Goal: Task Accomplishment & Management: Manage account settings

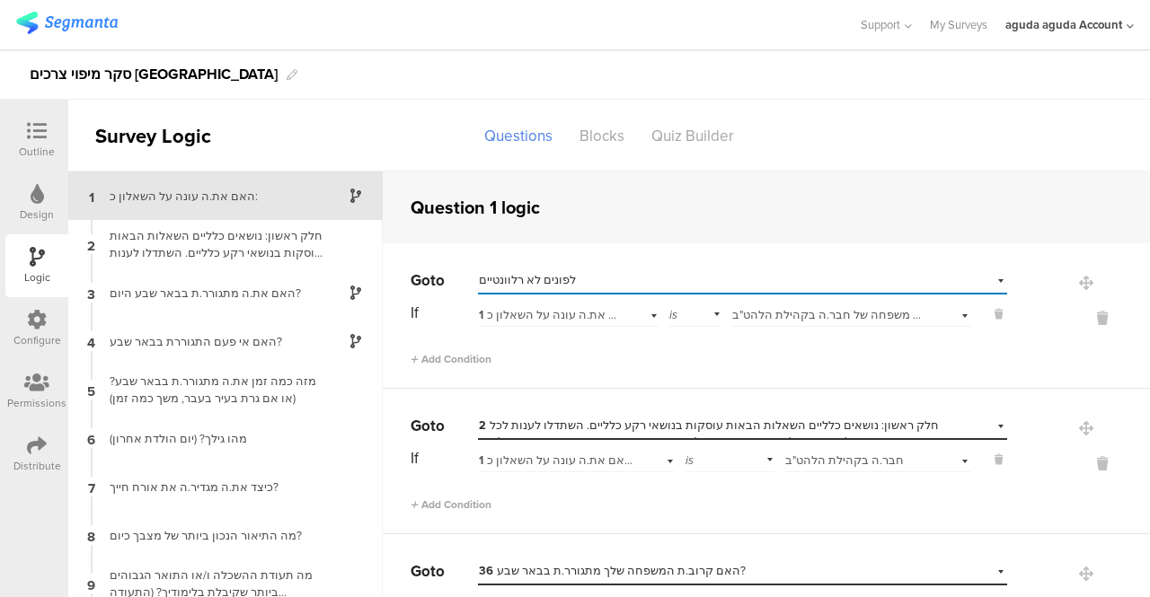
scroll to position [18, 0]
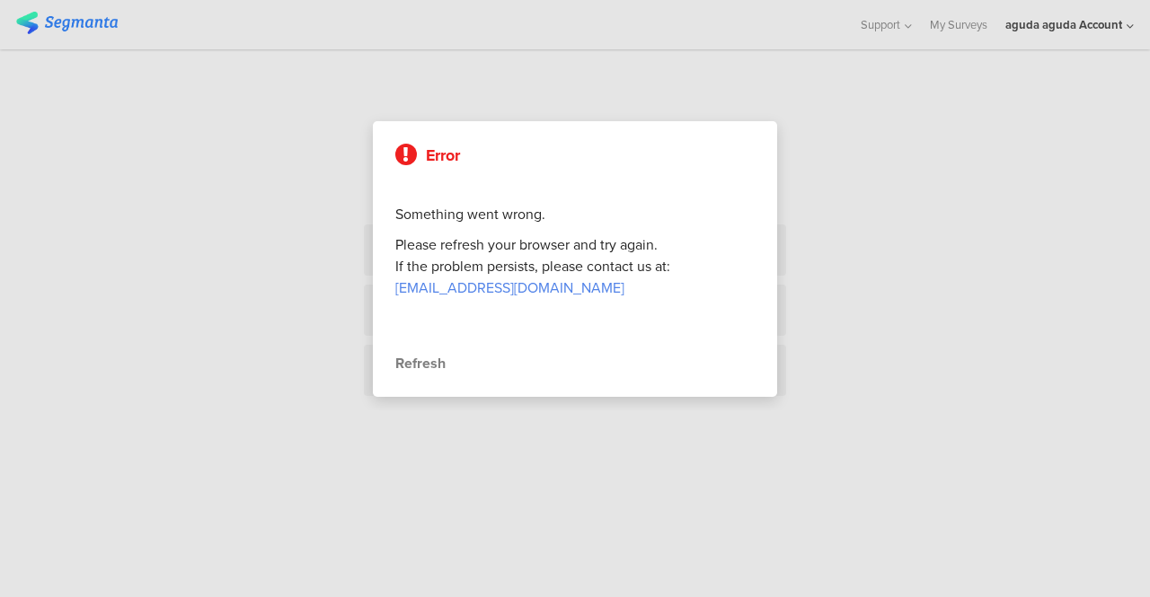
click at [403, 362] on div "Refresh" at bounding box center [574, 364] width 359 height 22
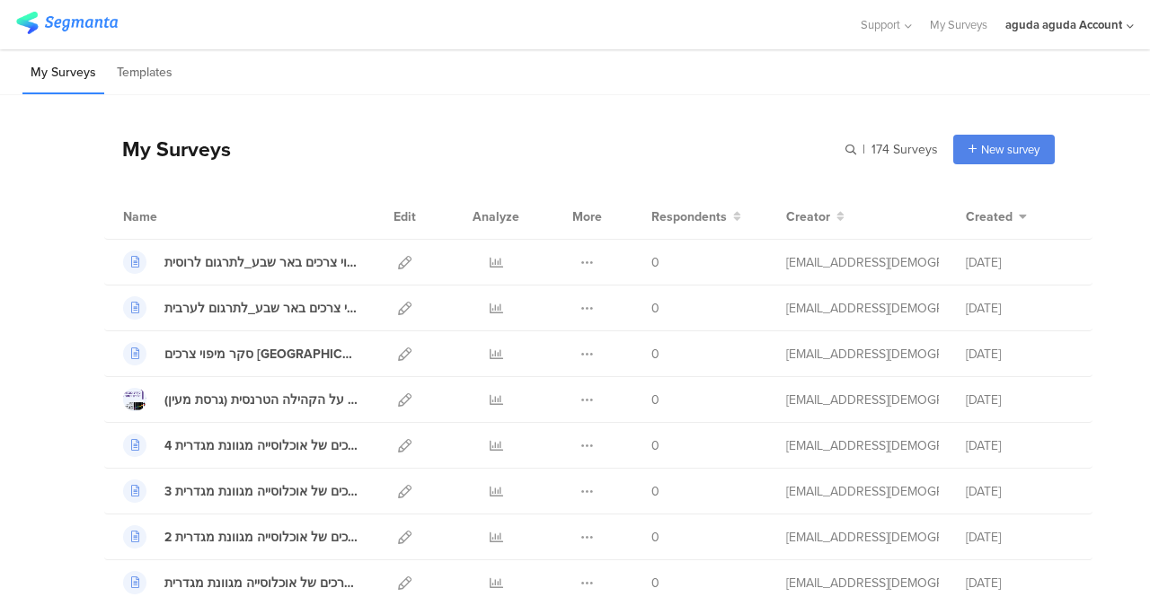
click at [1021, 22] on div "aguda aguda Account" at bounding box center [1063, 24] width 117 height 17
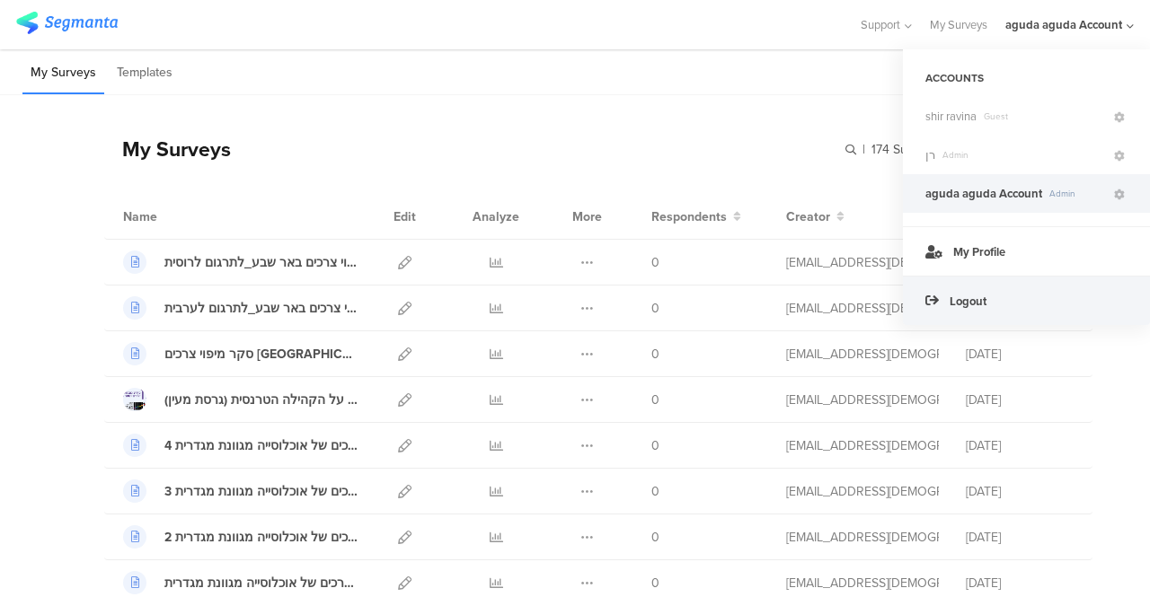
click at [959, 299] on span "Logout" at bounding box center [967, 301] width 37 height 17
